Goal: Navigation & Orientation: Understand site structure

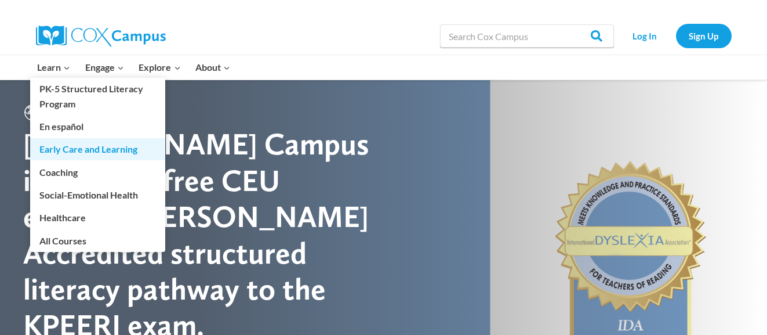
click at [60, 158] on link "Early Care and Learning" at bounding box center [97, 149] width 135 height 22
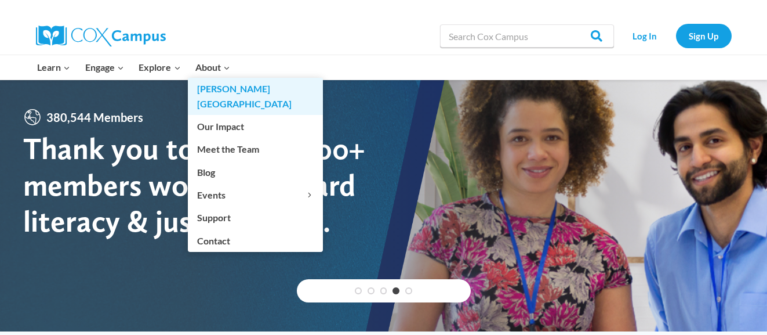
click at [218, 92] on link "[PERSON_NAME][GEOGRAPHIC_DATA]" at bounding box center [255, 96] width 135 height 37
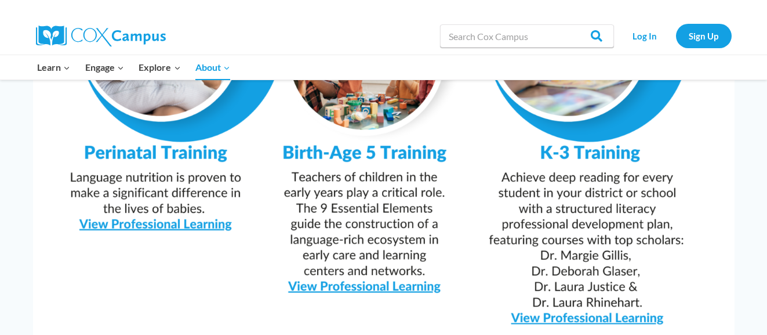
scroll to position [1218, 0]
